Goal: Find specific page/section: Find specific page/section

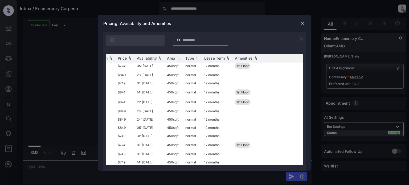
scroll to position [559, 54]
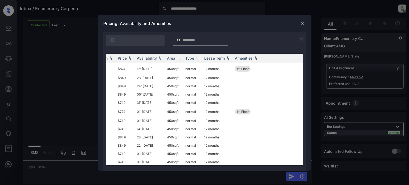
click at [301, 23] on img at bounding box center [302, 23] width 5 height 5
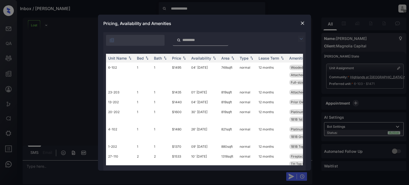
scroll to position [346, 0]
click at [304, 23] on img at bounding box center [302, 23] width 5 height 5
